Goal: Task Accomplishment & Management: Use online tool/utility

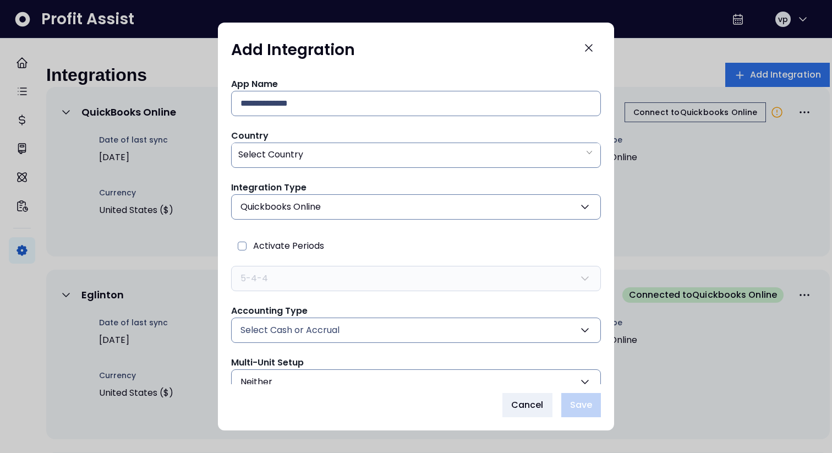
scroll to position [49, 0]
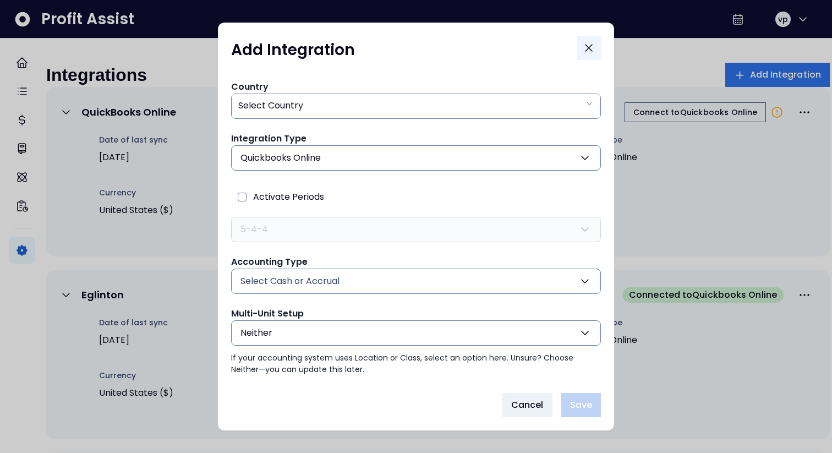
click at [594, 40] on button "Close" at bounding box center [589, 48] width 24 height 24
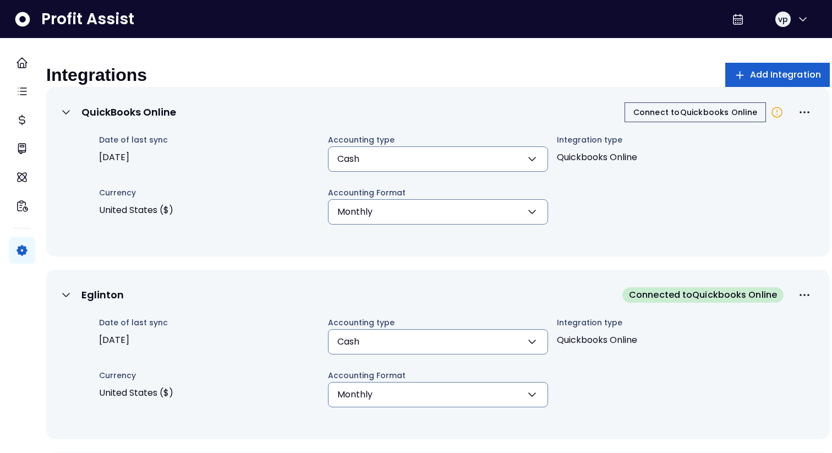
click at [770, 65] on button "Add Integration" at bounding box center [777, 75] width 105 height 24
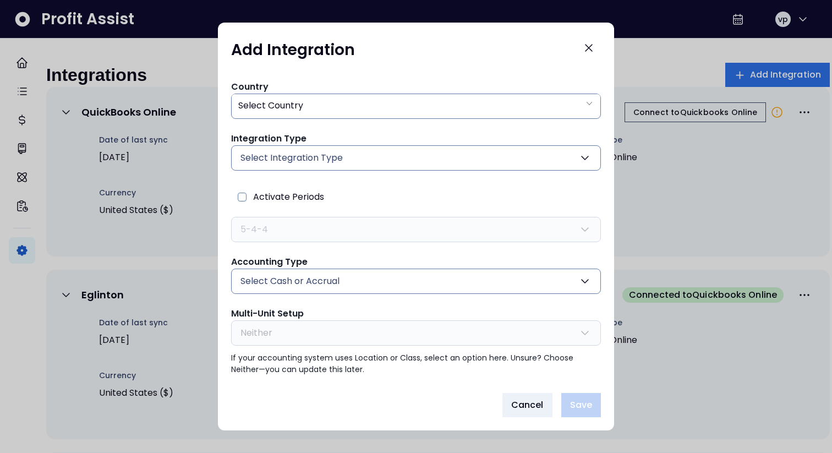
click at [359, 278] on button "Select Cash or Accrual" at bounding box center [416, 281] width 370 height 25
click at [360, 166] on button "Select Integration Type" at bounding box center [416, 157] width 370 height 25
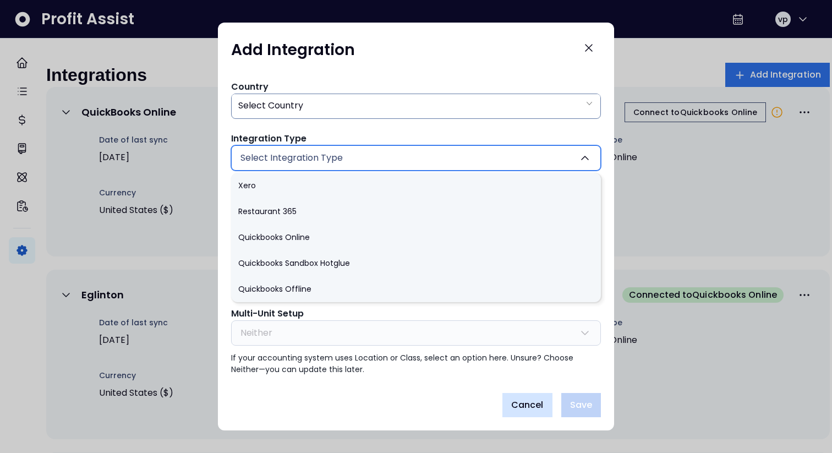
click at [527, 410] on span "Cancel" at bounding box center [527, 404] width 32 height 13
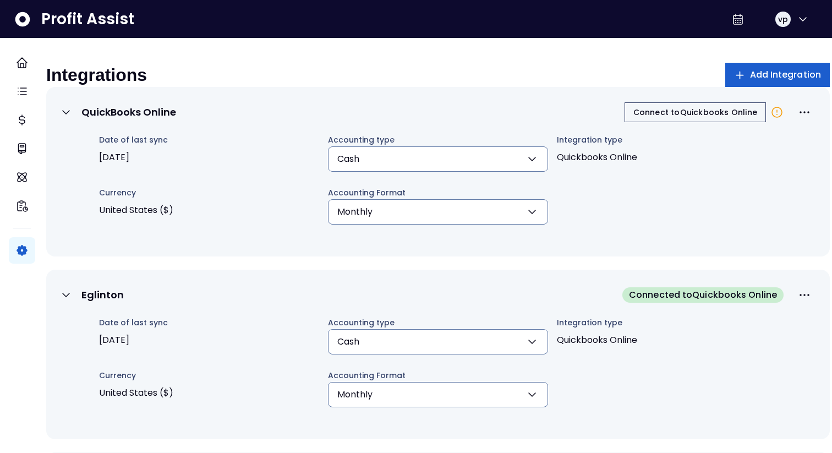
click at [751, 70] on span "Add Integration" at bounding box center [786, 74] width 72 height 13
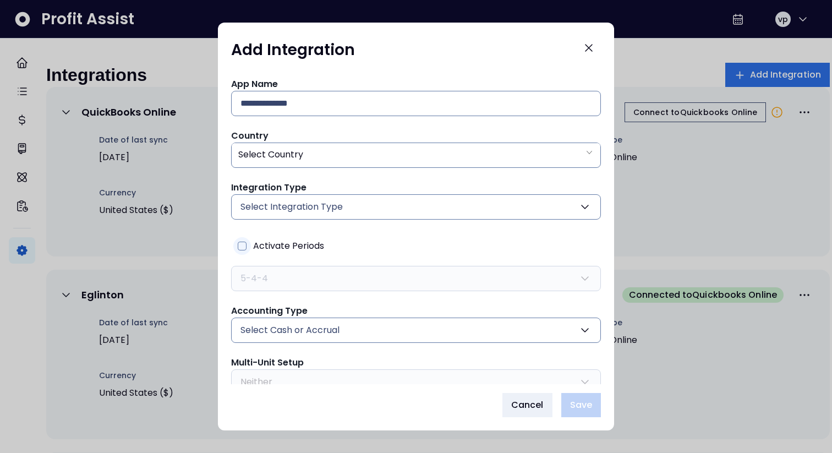
click at [266, 253] on span "Activate Periods" at bounding box center [288, 246] width 71 height 18
click at [266, 251] on span "Activate Periods" at bounding box center [288, 246] width 71 height 18
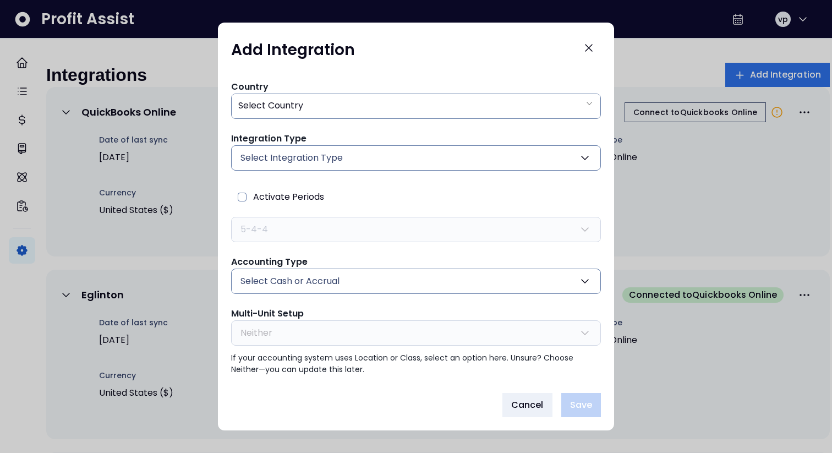
click at [275, 273] on button "Select Cash or Accrual" at bounding box center [416, 281] width 370 height 25
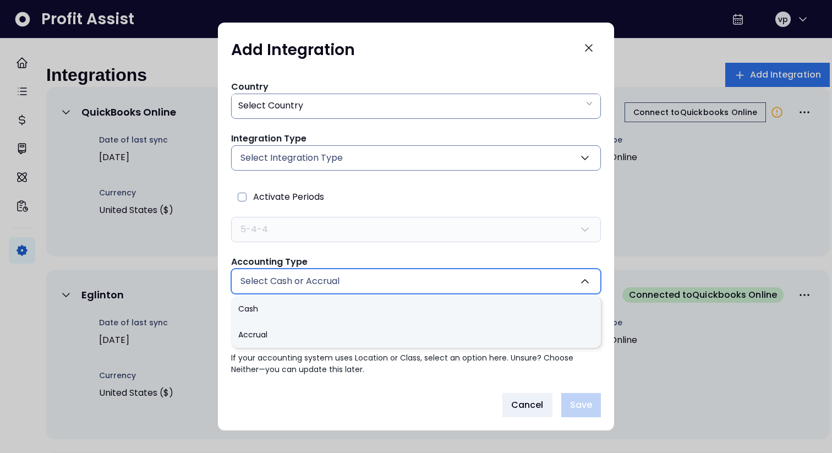
click at [280, 287] on span "Select Cash or Accrual" at bounding box center [289, 281] width 99 height 13
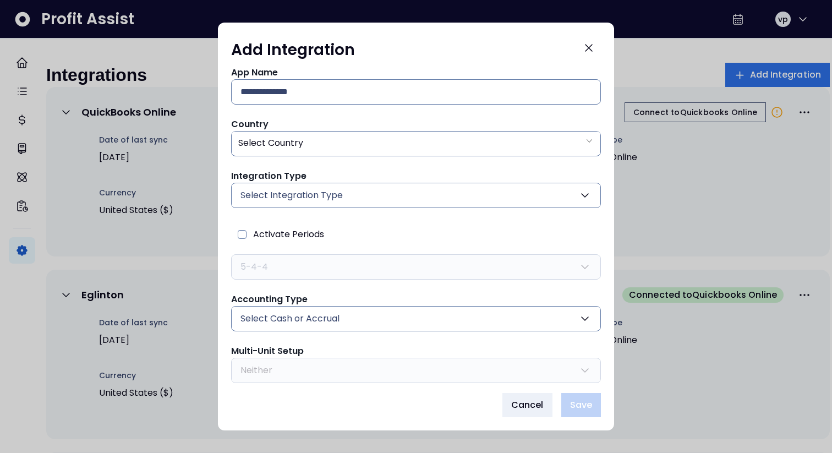
scroll to position [0, 0]
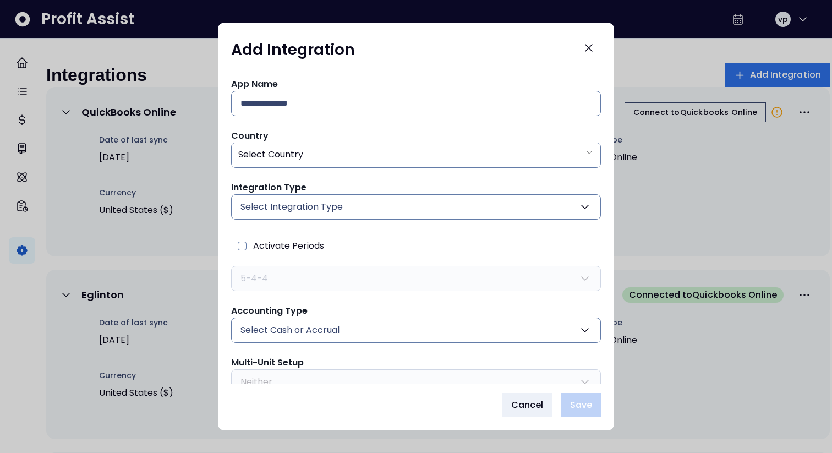
click at [431, 211] on button "Select Integration Type" at bounding box center [416, 206] width 370 height 25
click at [302, 207] on span "Select Integration Type" at bounding box center [291, 206] width 102 height 13
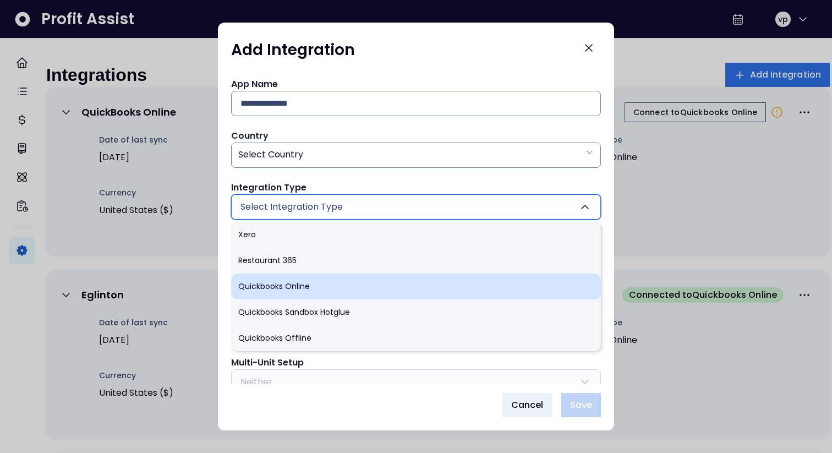
click at [273, 293] on li "Quickbooks Online" at bounding box center [416, 286] width 370 height 26
type input "******"
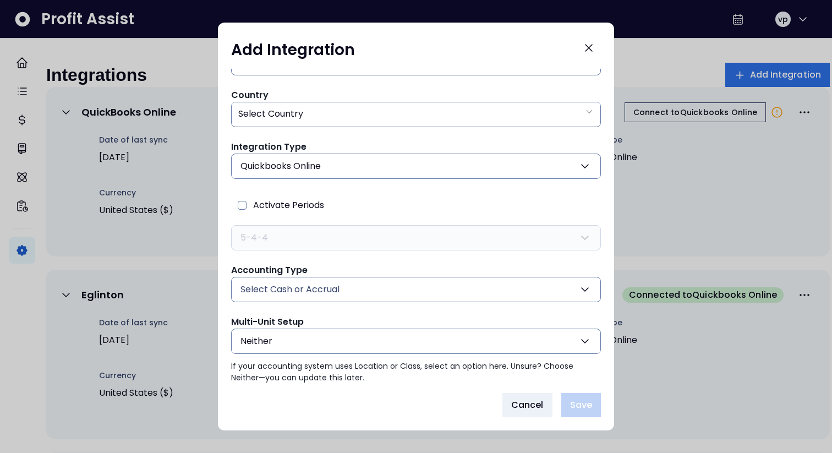
scroll to position [49, 0]
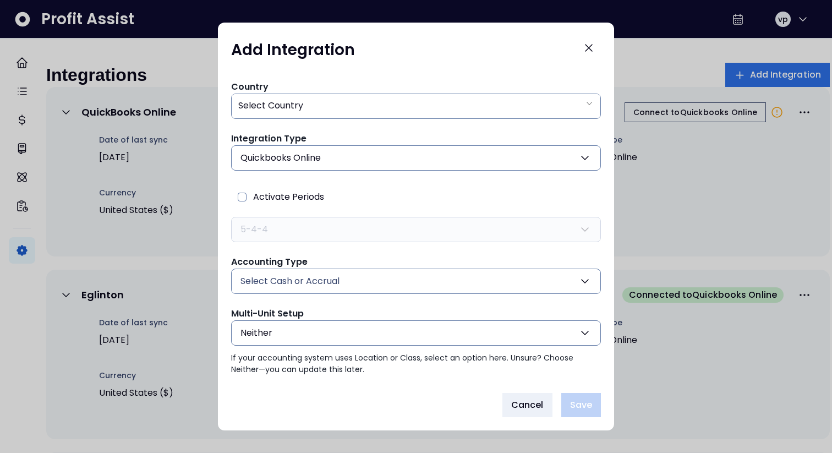
click at [283, 332] on button "Neither" at bounding box center [416, 332] width 370 height 25
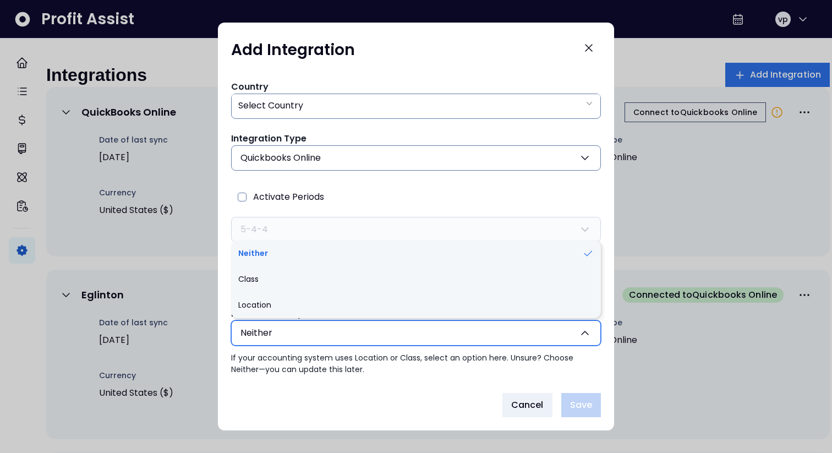
click at [368, 182] on div "App Name Country Select Country Integration Type Quickbooks Online Xero Restaur…" at bounding box center [416, 202] width 370 height 347
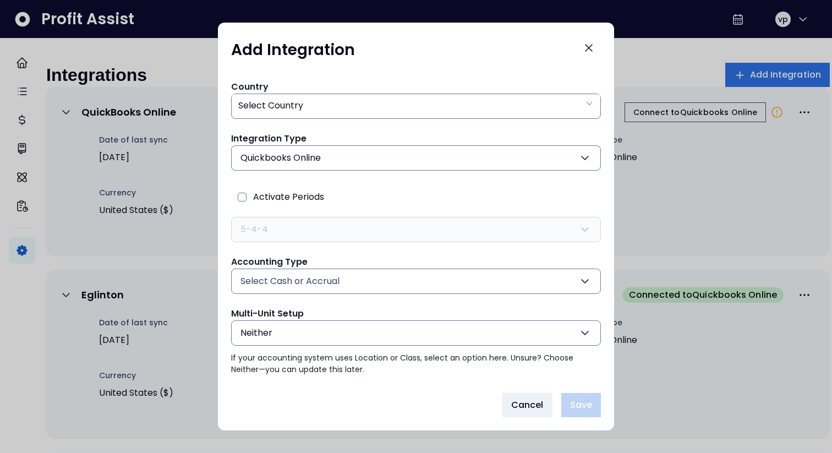
click at [312, 332] on button "Neither" at bounding box center [416, 332] width 370 height 25
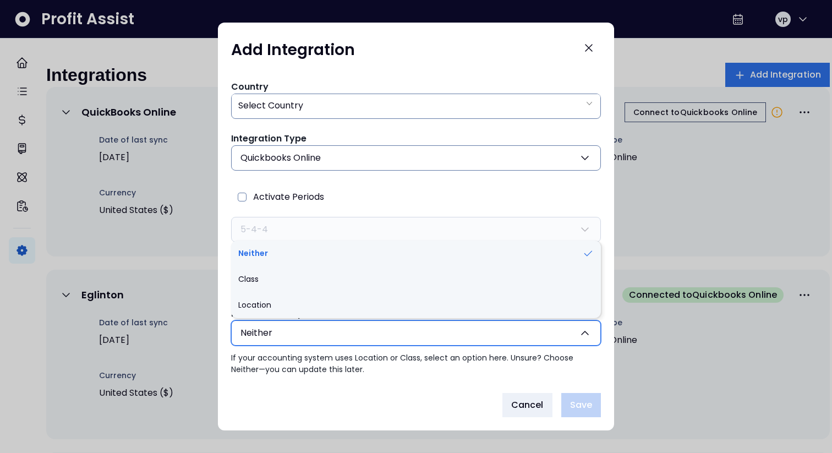
click at [379, 180] on div "App Name Country Select Country Integration Type Quickbooks Online Xero Restaur…" at bounding box center [416, 202] width 370 height 347
